Goal: Information Seeking & Learning: Stay updated

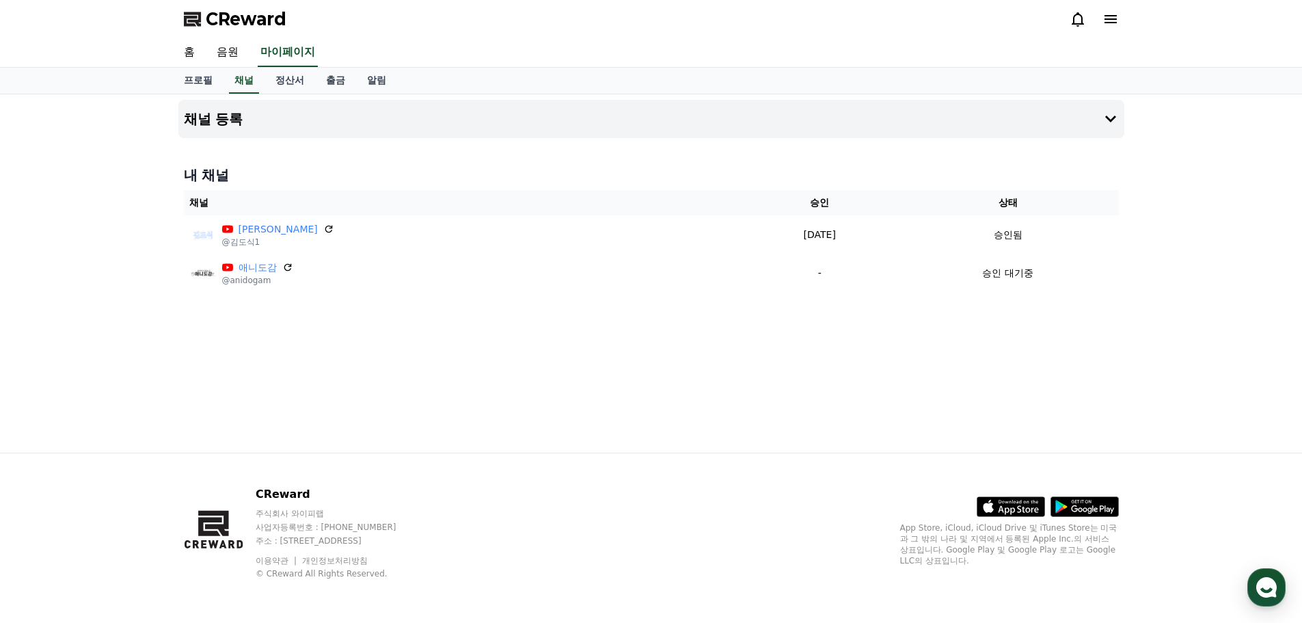
click at [1078, 16] on icon at bounding box center [1078, 19] width 16 height 16
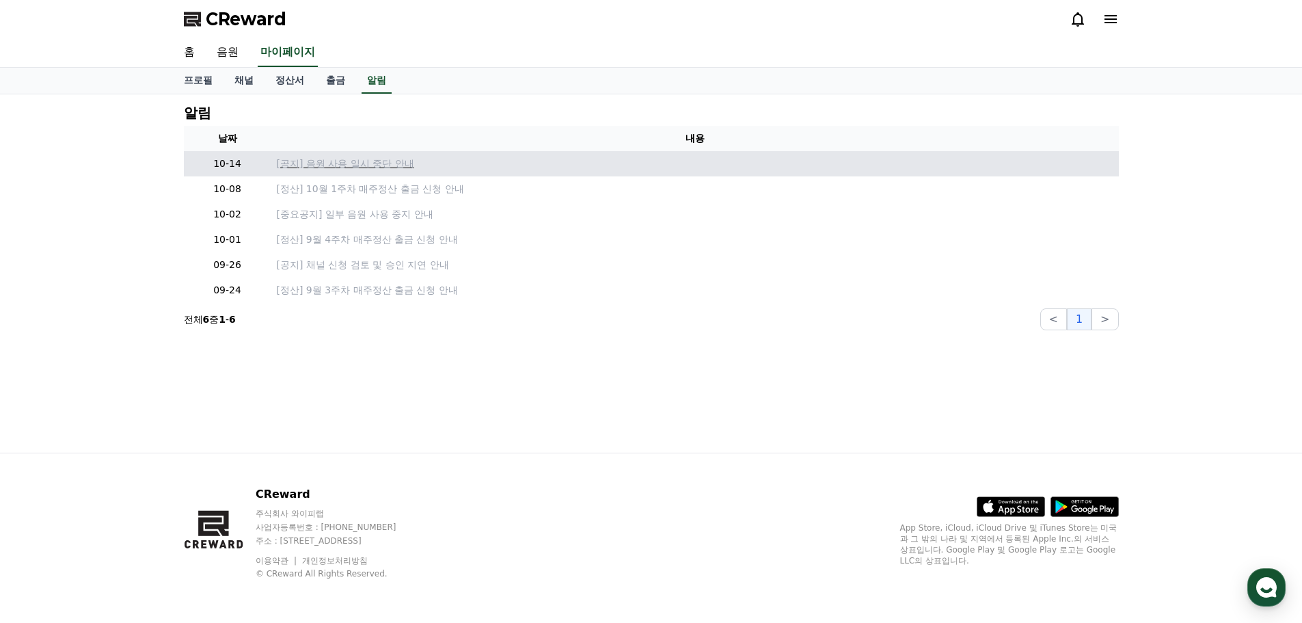
click at [351, 169] on p "[공지] 음원 사용 일시 중단 안내" at bounding box center [695, 164] width 837 height 14
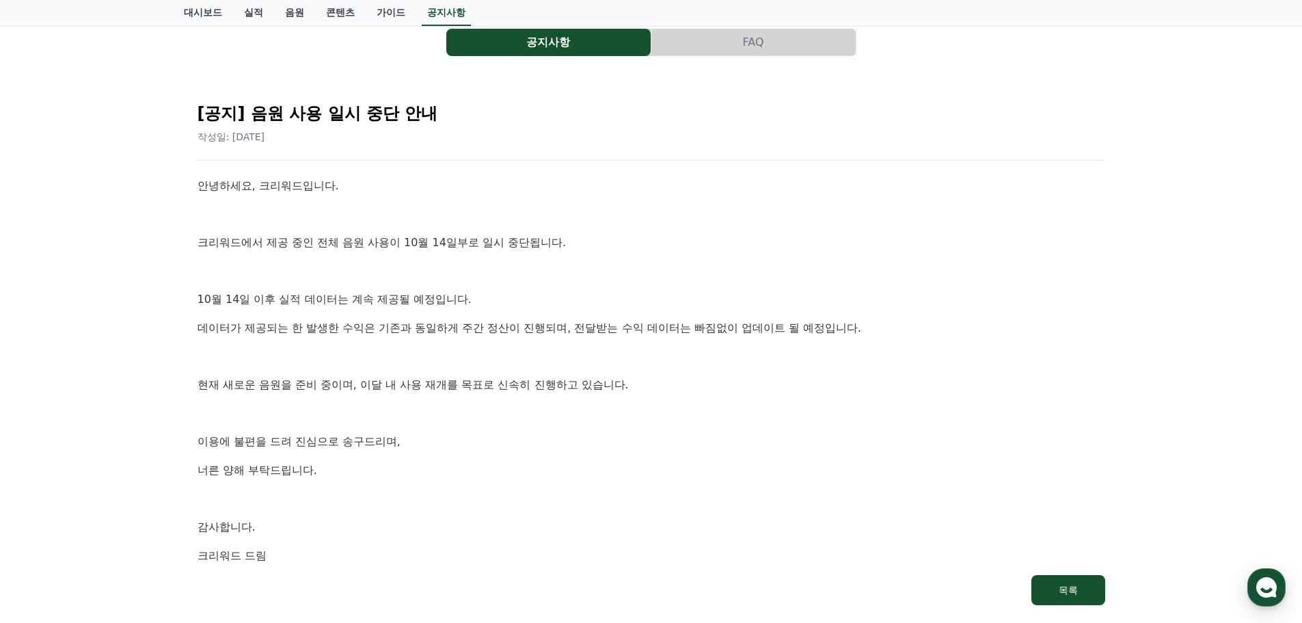
scroll to position [137, 0]
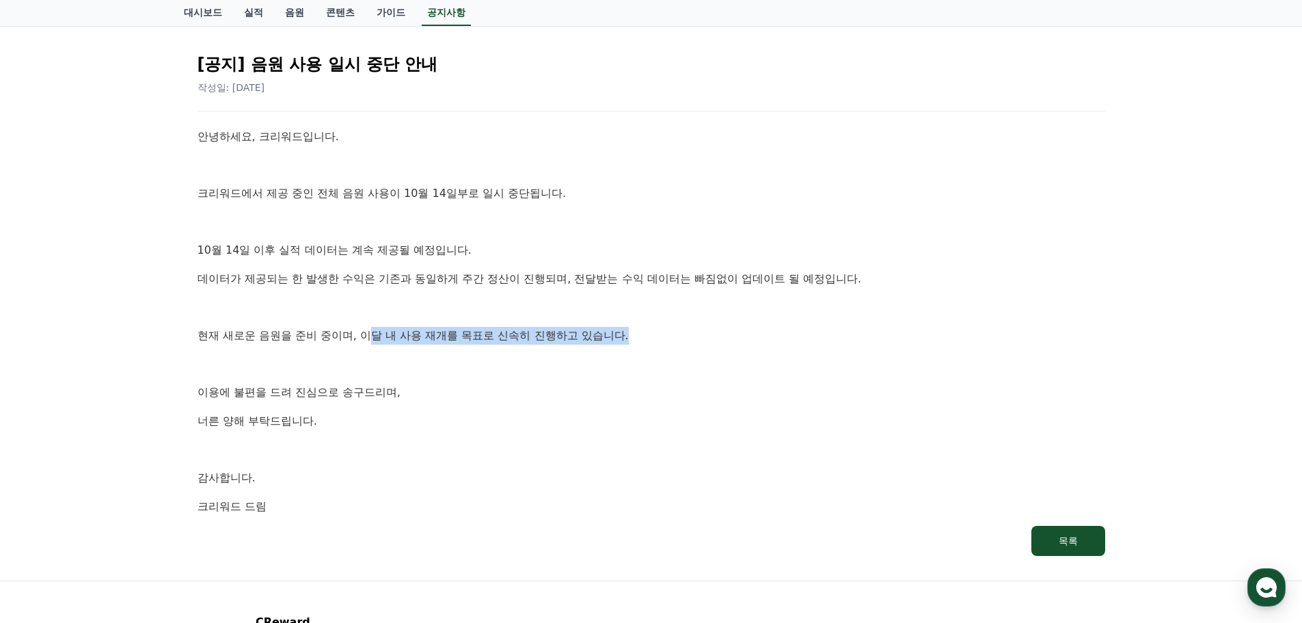
drag, startPoint x: 374, startPoint y: 332, endPoint x: 663, endPoint y: 337, distance: 289.2
click at [663, 337] on p "현재 새로운 음원을 준비 중이며, 이달 내 사용 재개를 목표로 신속히 진행하고 있습니다." at bounding box center [652, 336] width 908 height 18
click at [660, 336] on p "현재 새로운 음원을 준비 중이며, 이달 내 사용 재개를 목표로 신속히 진행하고 있습니다." at bounding box center [652, 336] width 908 height 18
click at [492, 341] on p "현재 새로운 음원을 준비 중이며, 이달 내 사용 재개를 목표로 신속히 진행하고 있습니다." at bounding box center [652, 336] width 908 height 18
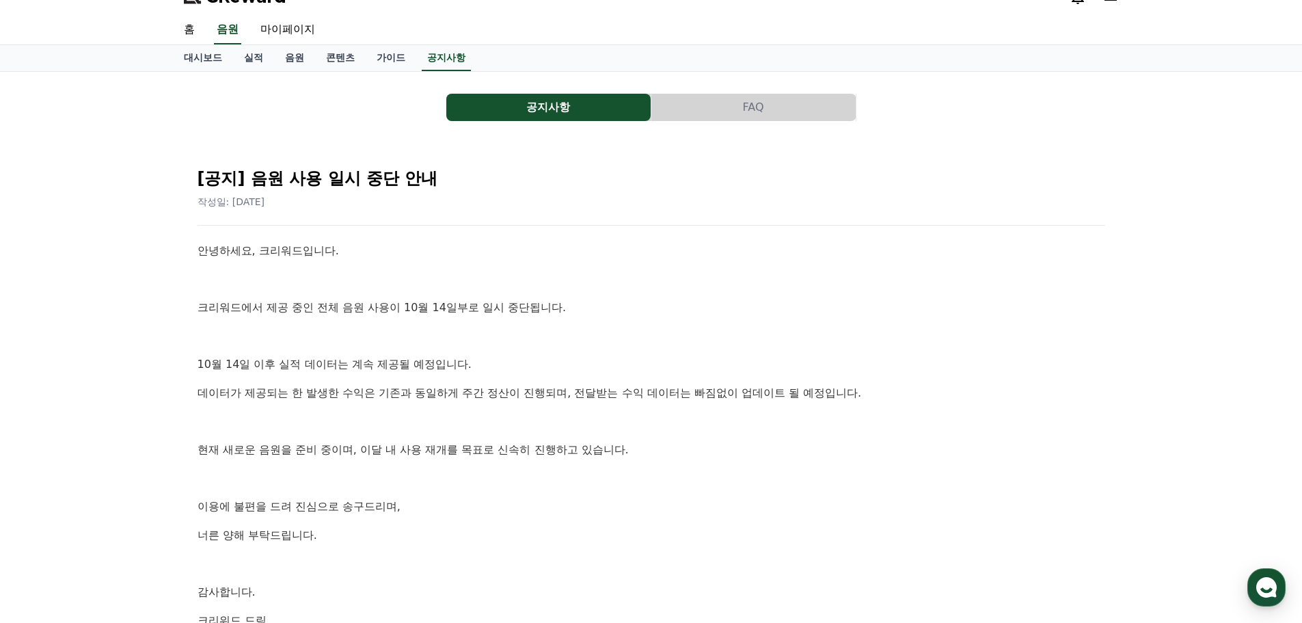
scroll to position [0, 0]
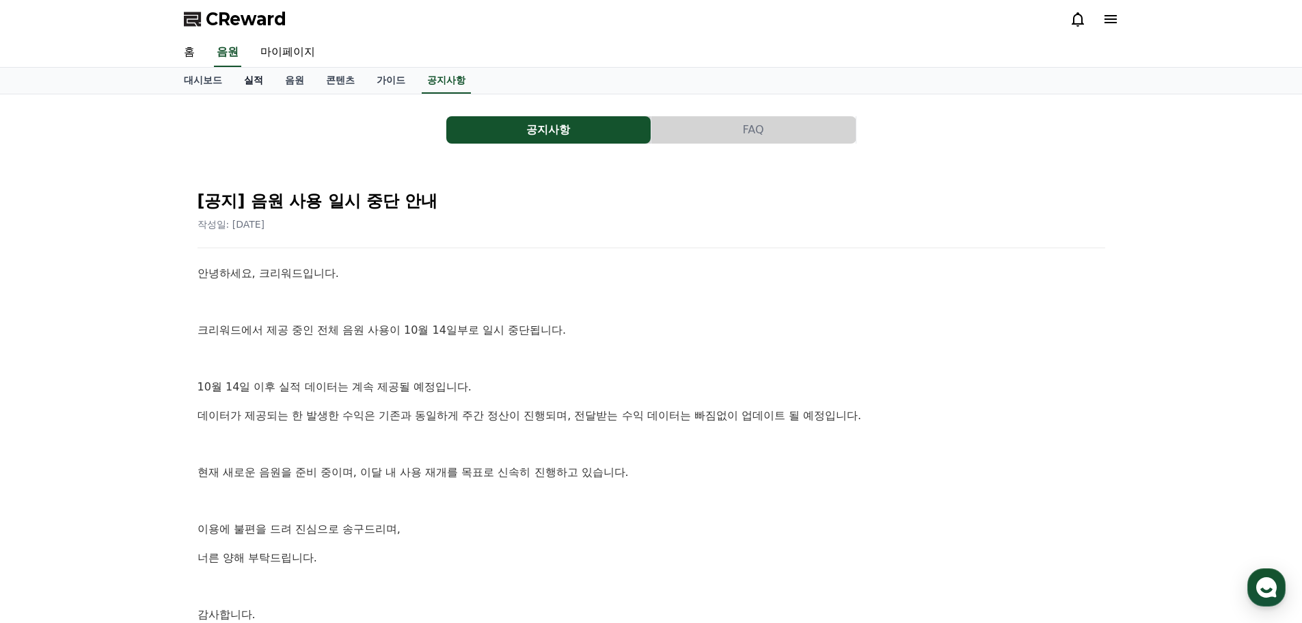
click at [258, 90] on link "실적" at bounding box center [253, 81] width 41 height 26
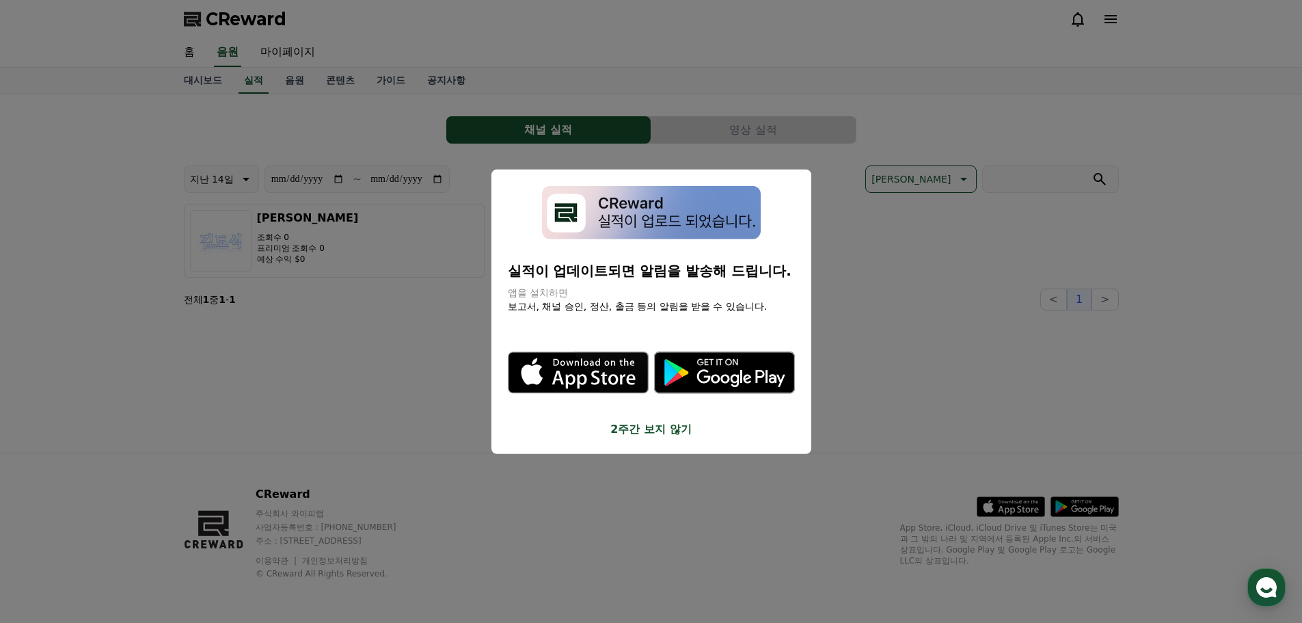
click at [673, 429] on button "2주간 보지 않기" at bounding box center [651, 429] width 287 height 16
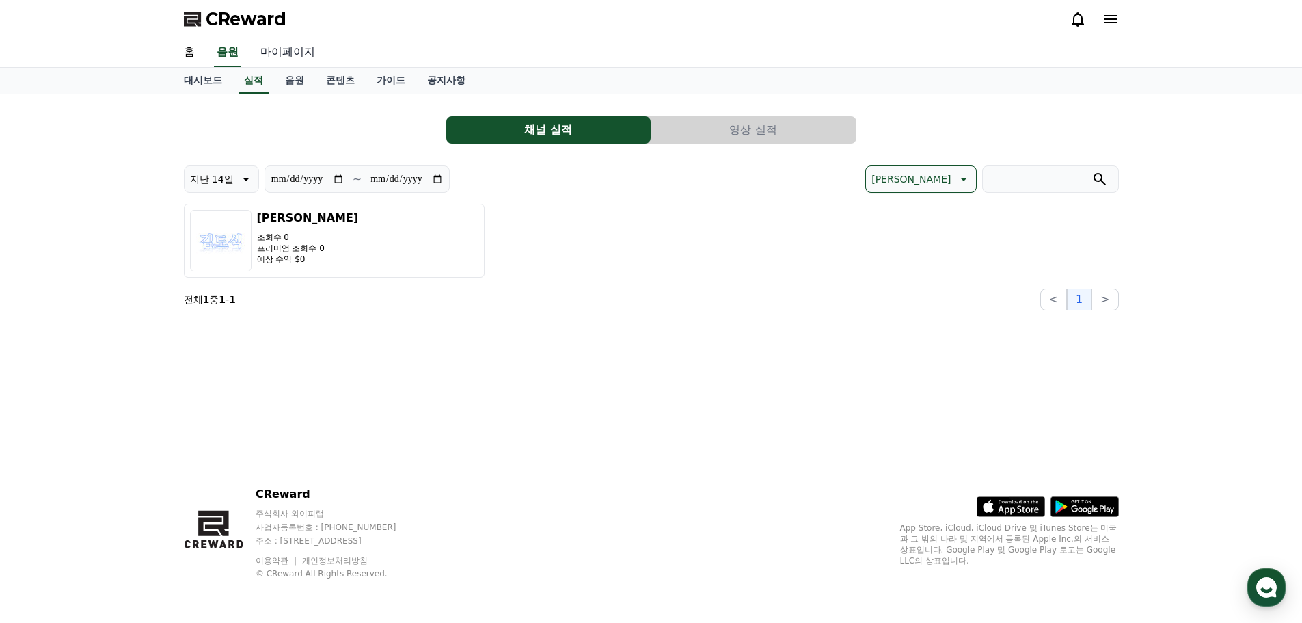
click at [301, 53] on link "마이페이지" at bounding box center [288, 52] width 77 height 29
select select "**********"
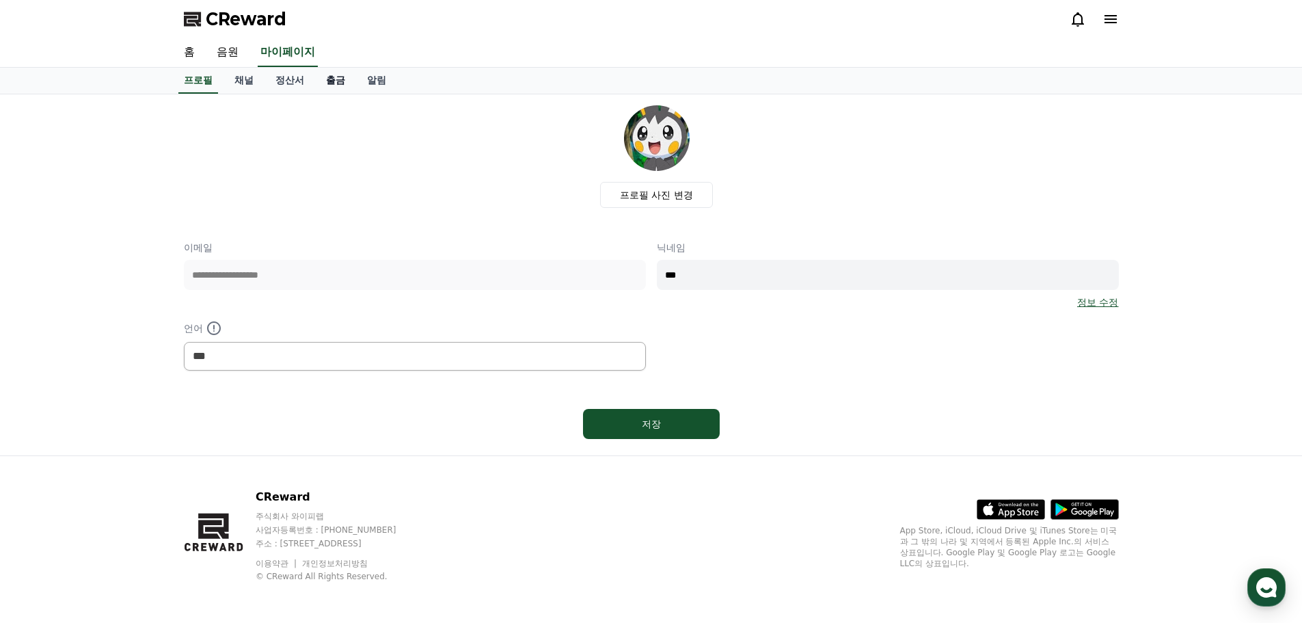
click at [345, 76] on link "출금" at bounding box center [335, 81] width 41 height 26
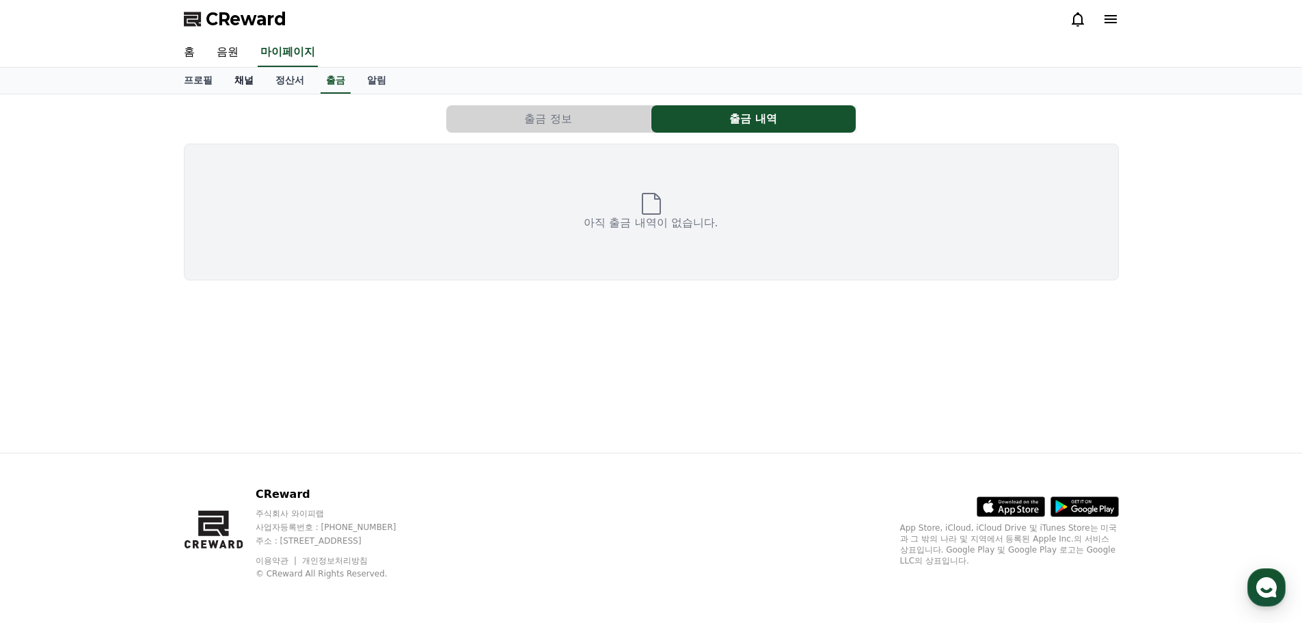
click at [234, 82] on link "채널" at bounding box center [244, 81] width 41 height 26
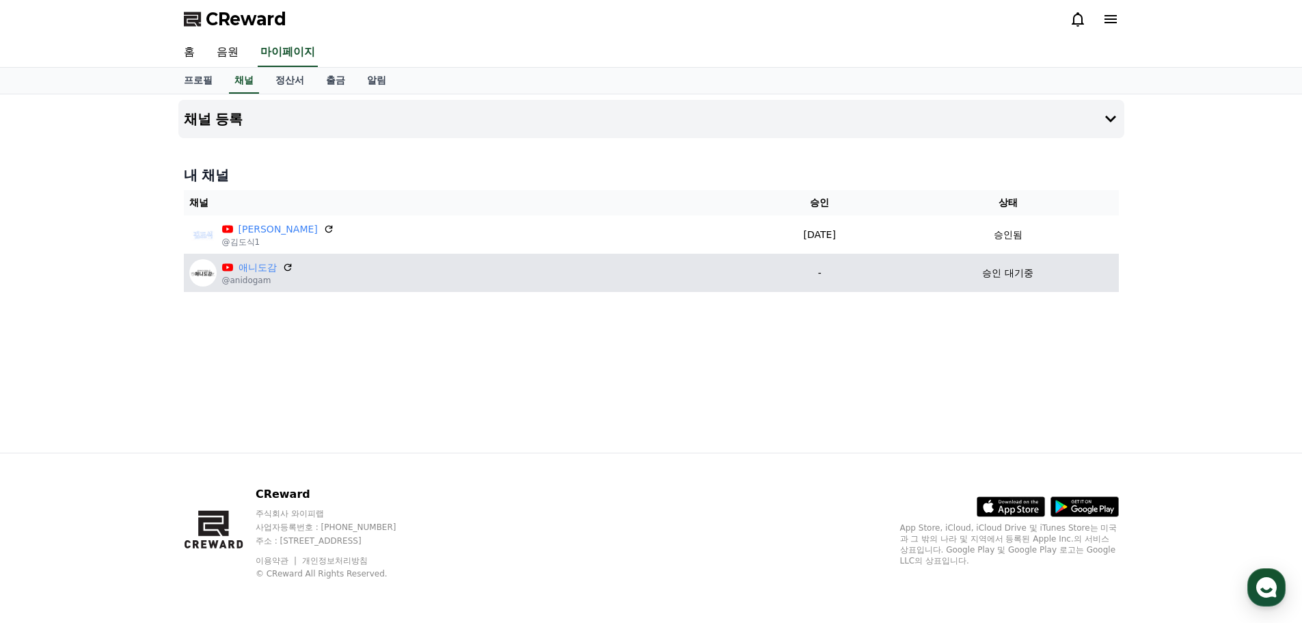
drag, startPoint x: 973, startPoint y: 277, endPoint x: 1071, endPoint y: 277, distance: 98.5
click at [1071, 277] on div "승인 대기중" at bounding box center [1008, 273] width 211 height 14
click at [1071, 276] on div "승인 대기중" at bounding box center [1008, 273] width 211 height 14
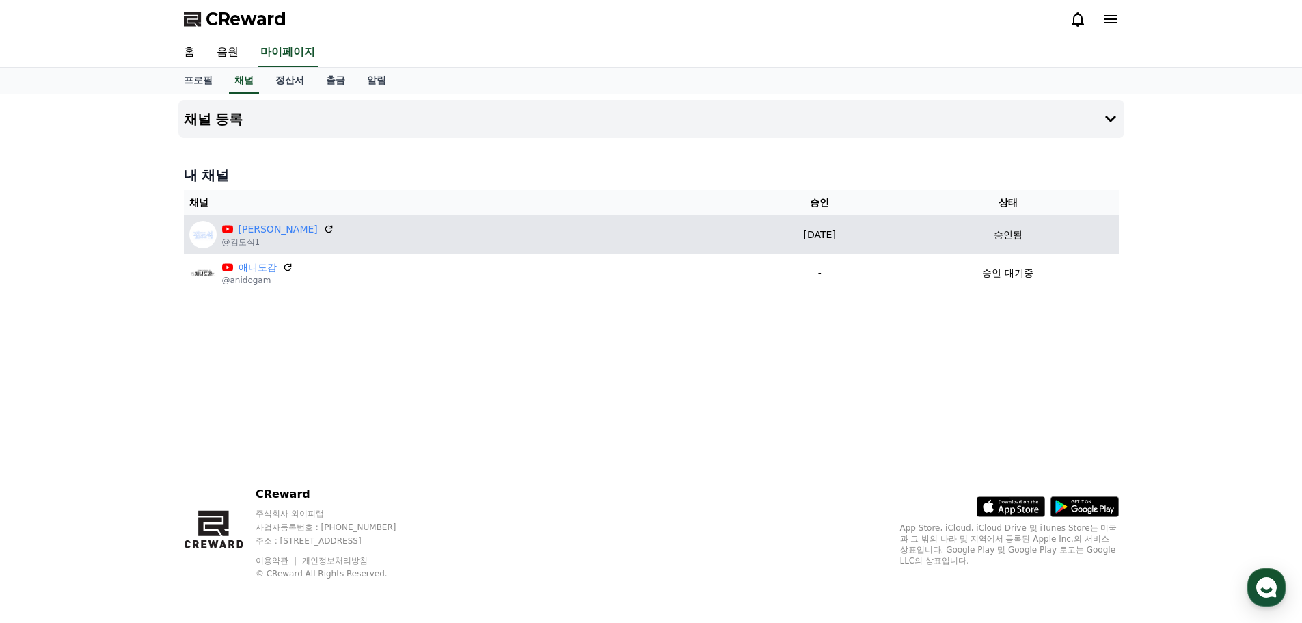
drag, startPoint x: 807, startPoint y: 239, endPoint x: 738, endPoint y: 243, distance: 69.8
click at [751, 242] on td "[DATE] 09-22" at bounding box center [819, 234] width 155 height 38
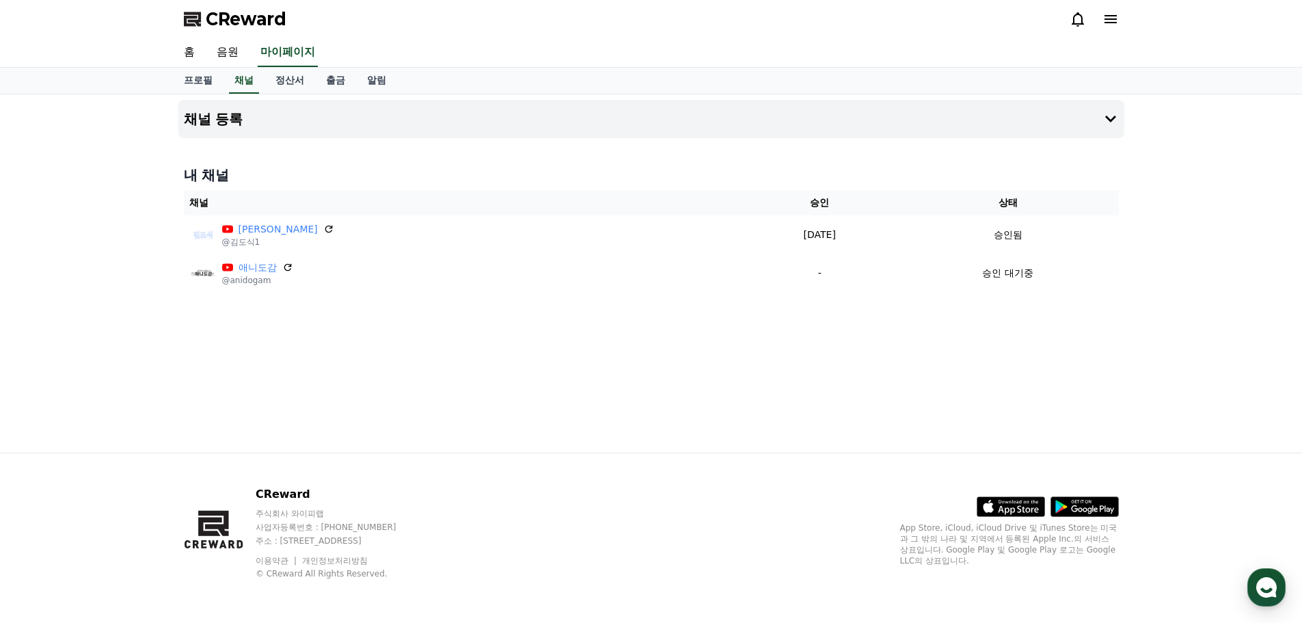
drag, startPoint x: 424, startPoint y: 211, endPoint x: 387, endPoint y: 202, distance: 38.1
click at [420, 211] on th "채널" at bounding box center [463, 202] width 559 height 25
click at [227, 52] on link "음원" at bounding box center [228, 52] width 44 height 29
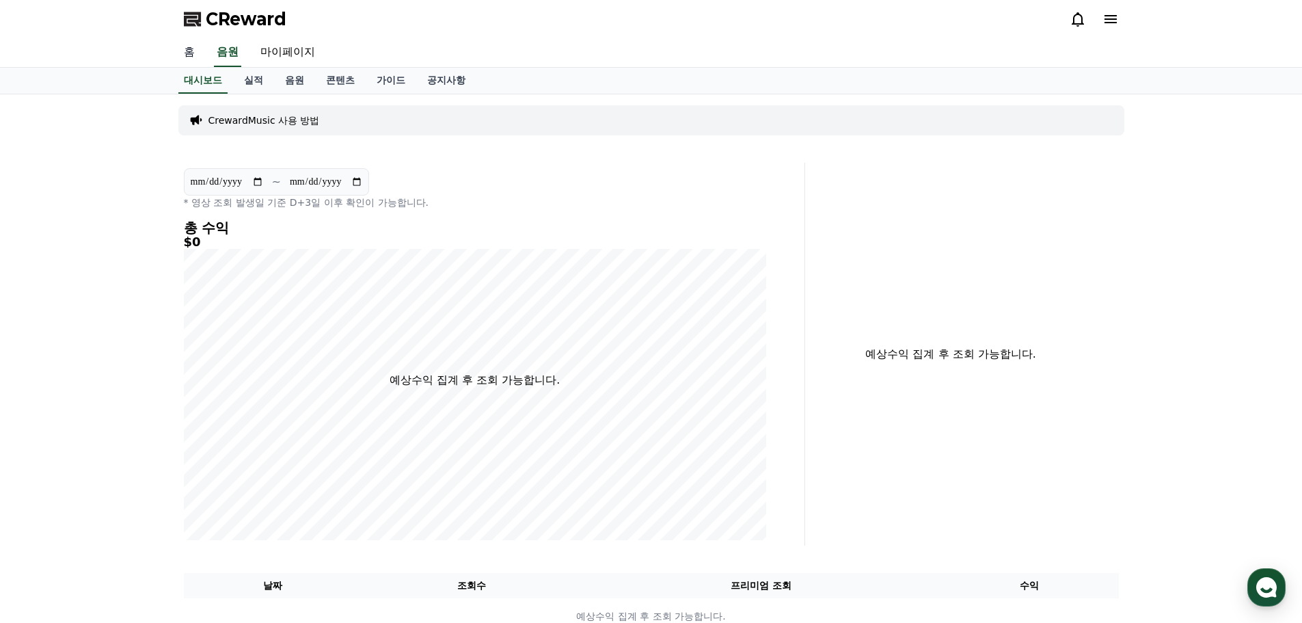
click at [176, 50] on link "홈" at bounding box center [189, 52] width 33 height 29
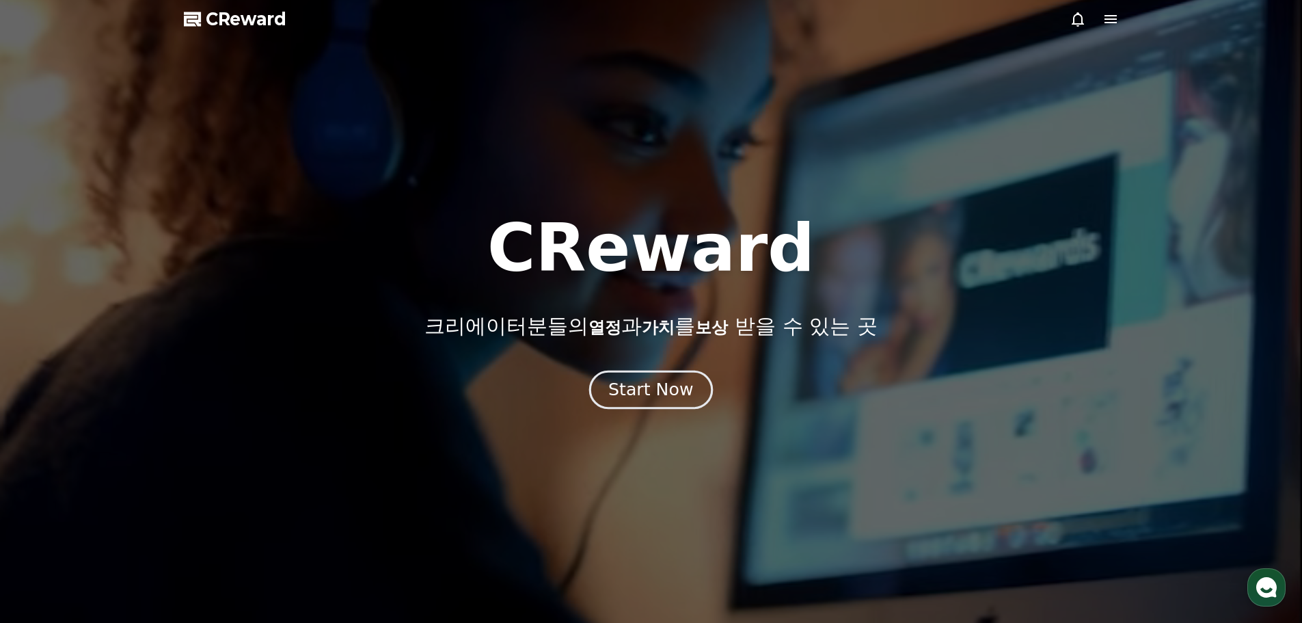
click at [661, 386] on div "Start Now" at bounding box center [650, 389] width 85 height 23
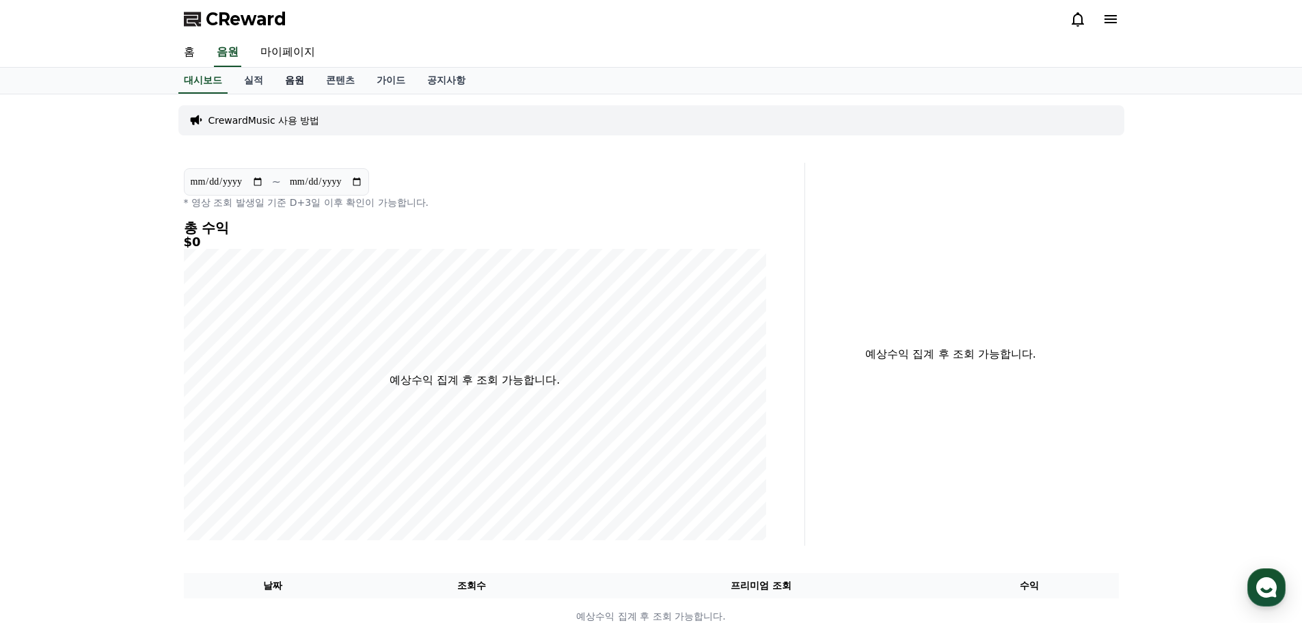
click at [295, 83] on link "음원" at bounding box center [294, 81] width 41 height 26
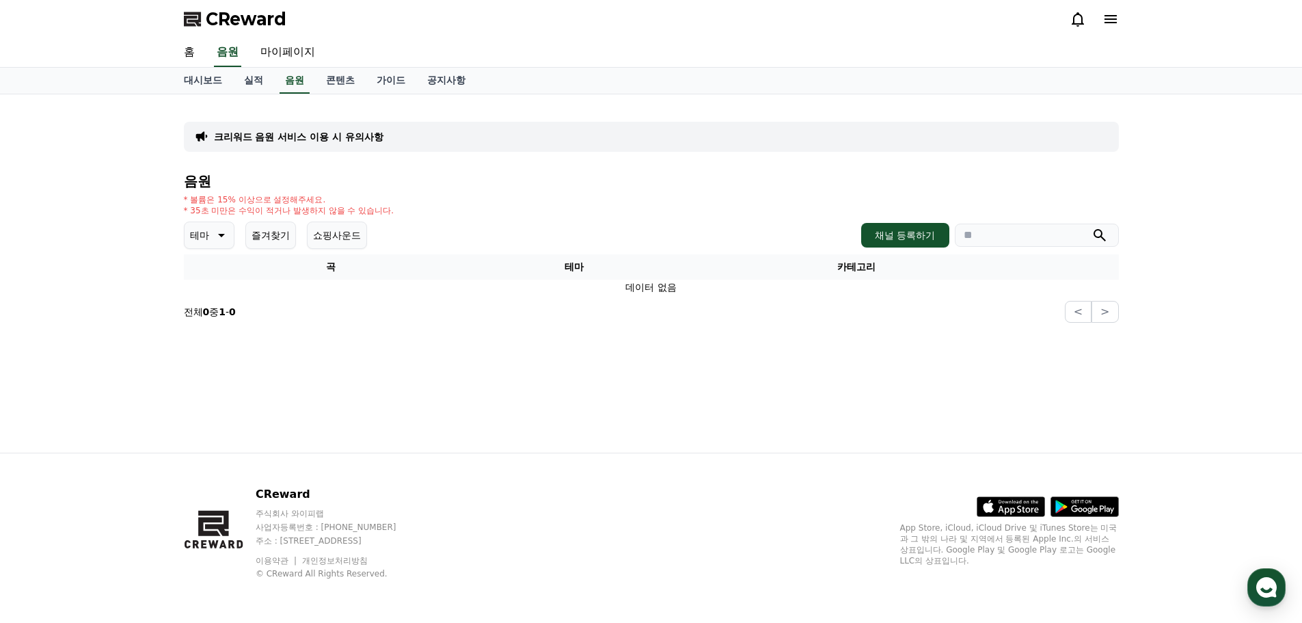
click at [389, 308] on section "전체 0 중 1 - 0 < >" at bounding box center [651, 312] width 935 height 22
